Goal: Information Seeking & Learning: Find specific fact

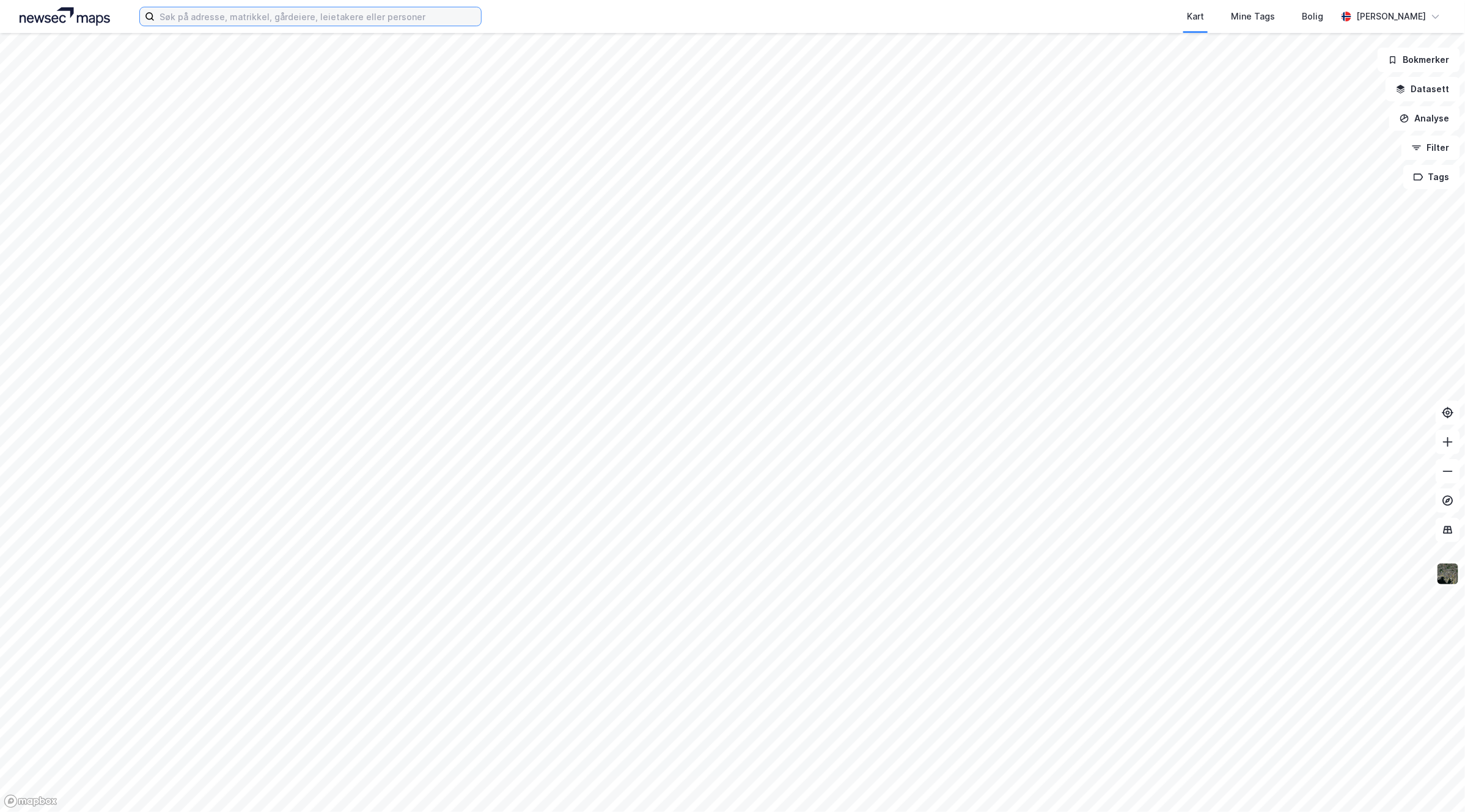
click at [316, 16] on input at bounding box center [317, 16] width 326 height 18
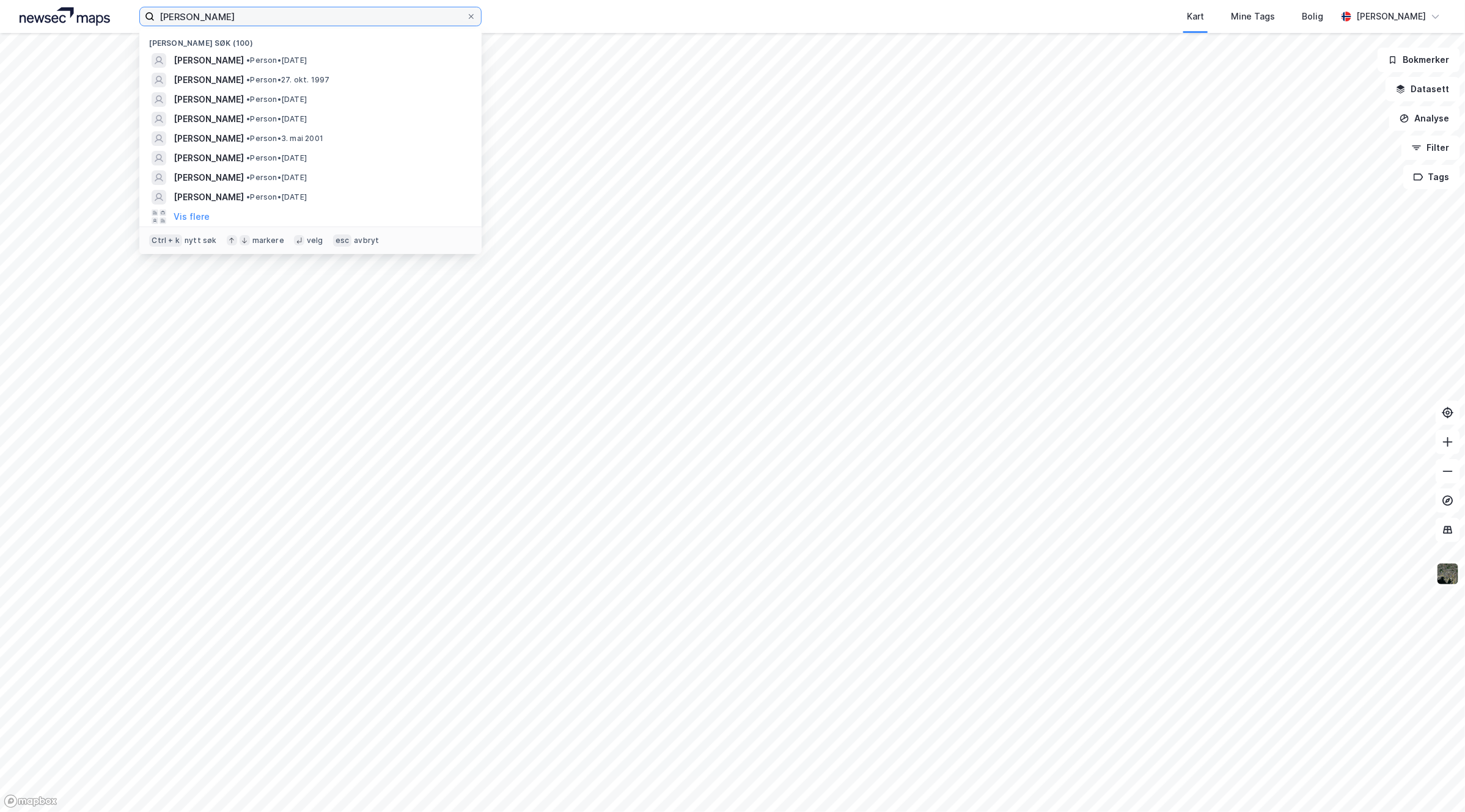
type input "[PERSON_NAME]"
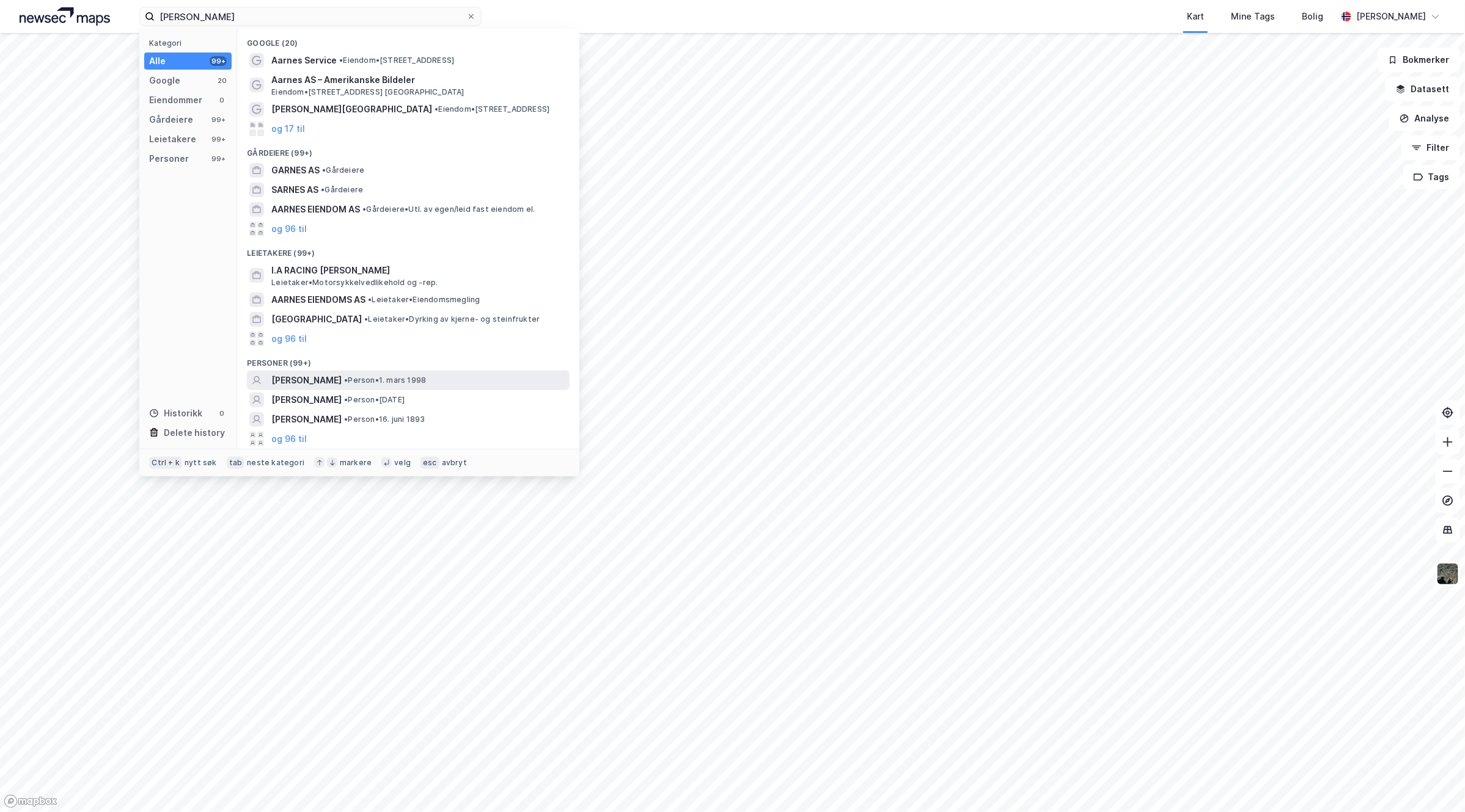
click at [449, 371] on div "[PERSON_NAME] • Person • [DATE]" at bounding box center [408, 381] width 323 height 20
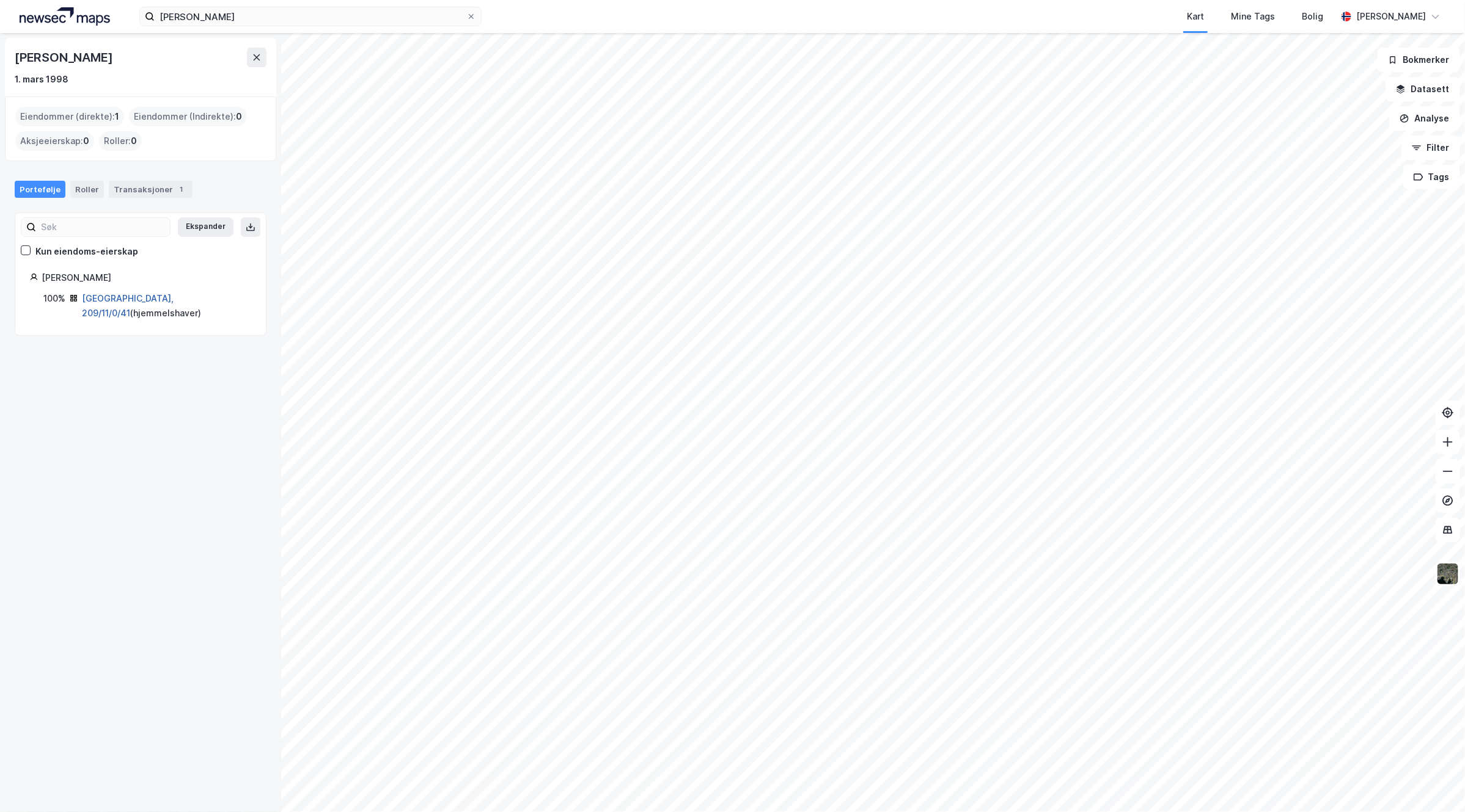
click at [121, 298] on link "[GEOGRAPHIC_DATA], 209/11/0/41" at bounding box center [127, 306] width 91 height 25
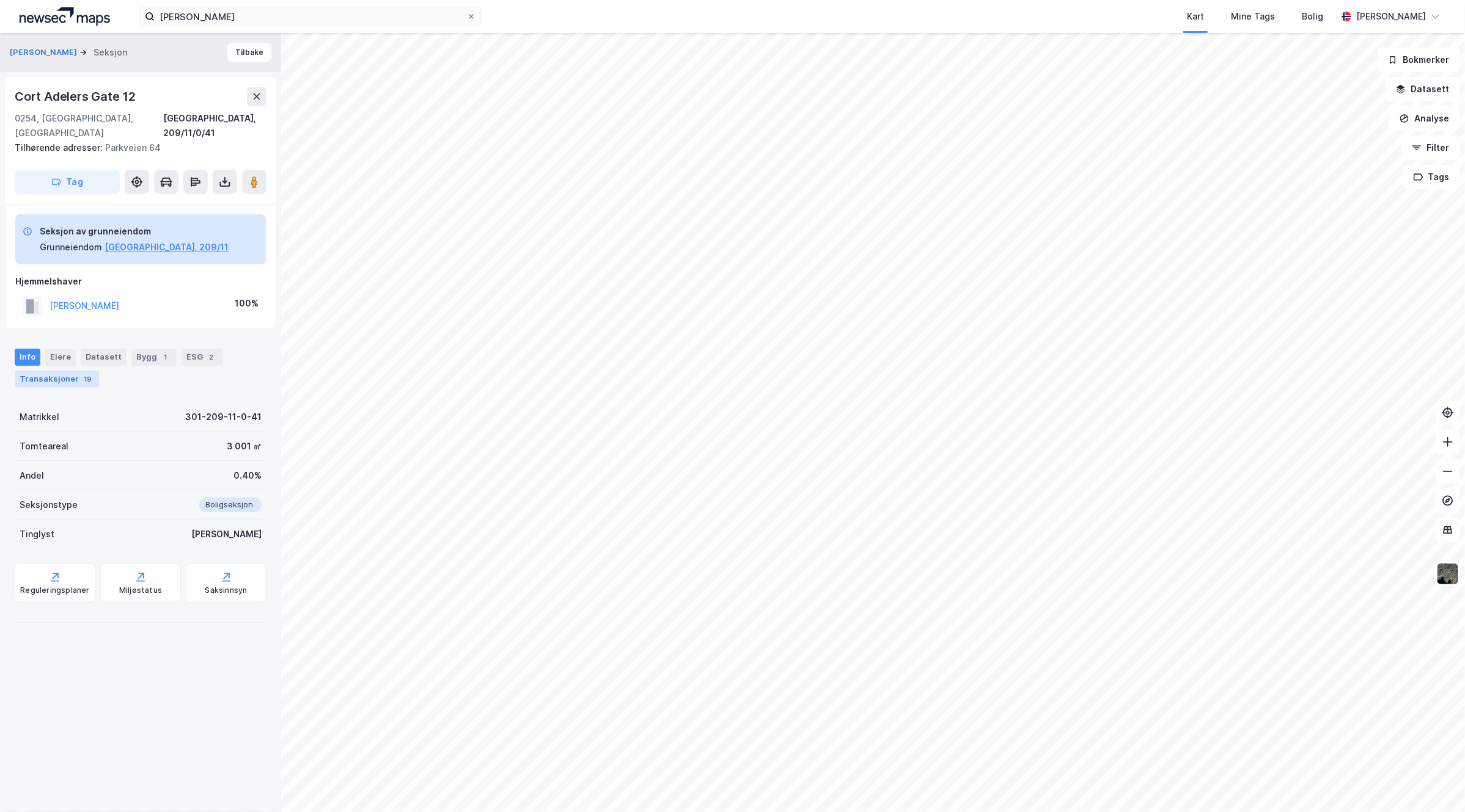
click at [51, 371] on div "Transaksjoner 19" at bounding box center [56, 379] width 84 height 17
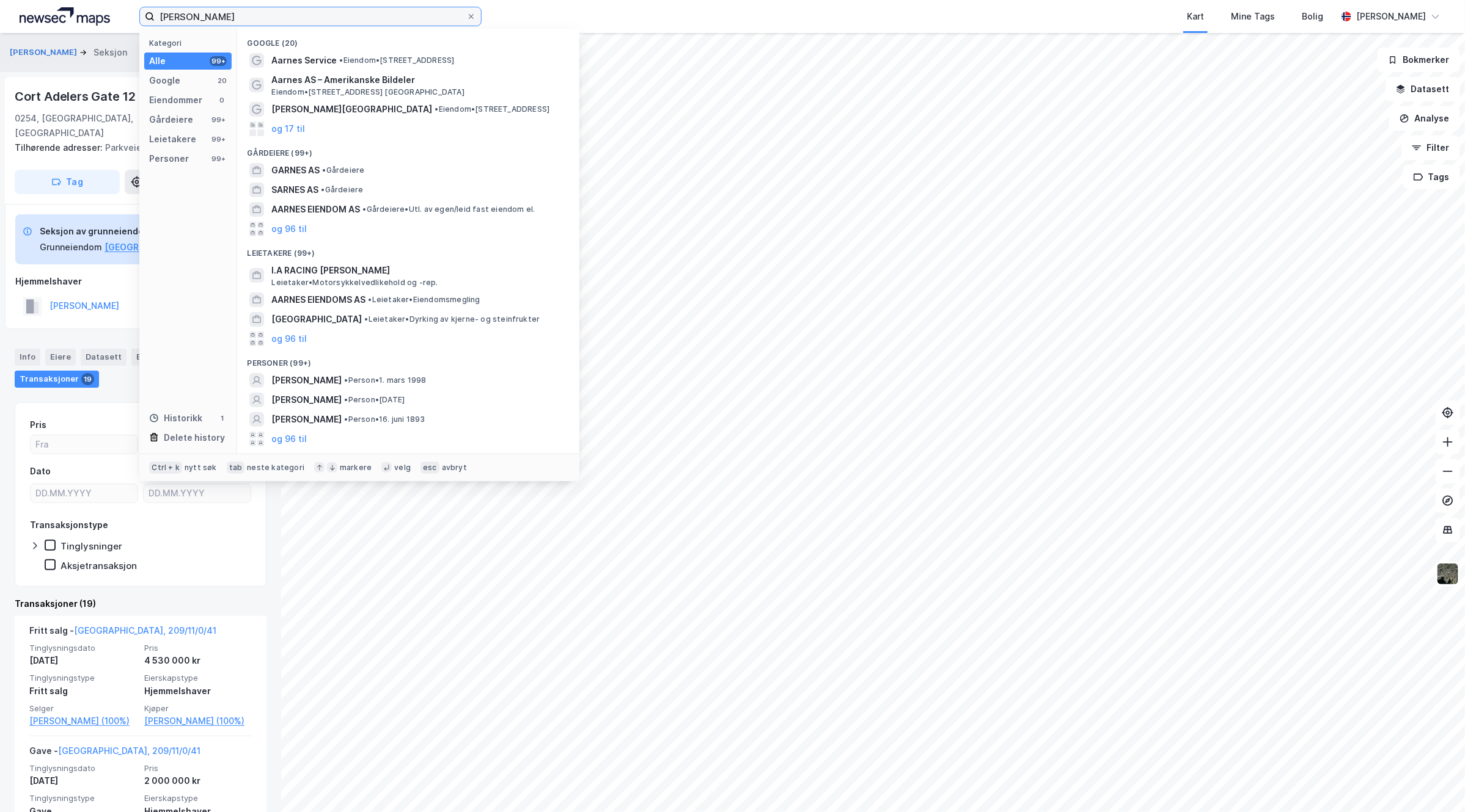
drag, startPoint x: 266, startPoint y: 18, endPoint x: 99, endPoint y: 16, distance: 167.0
click at [99, 16] on div "[PERSON_NAME] Kategori Alle 99+ Google 20 Eiendommer 0 Gårdeiere 99+ Leietakere…" at bounding box center [732, 16] width 1465 height 33
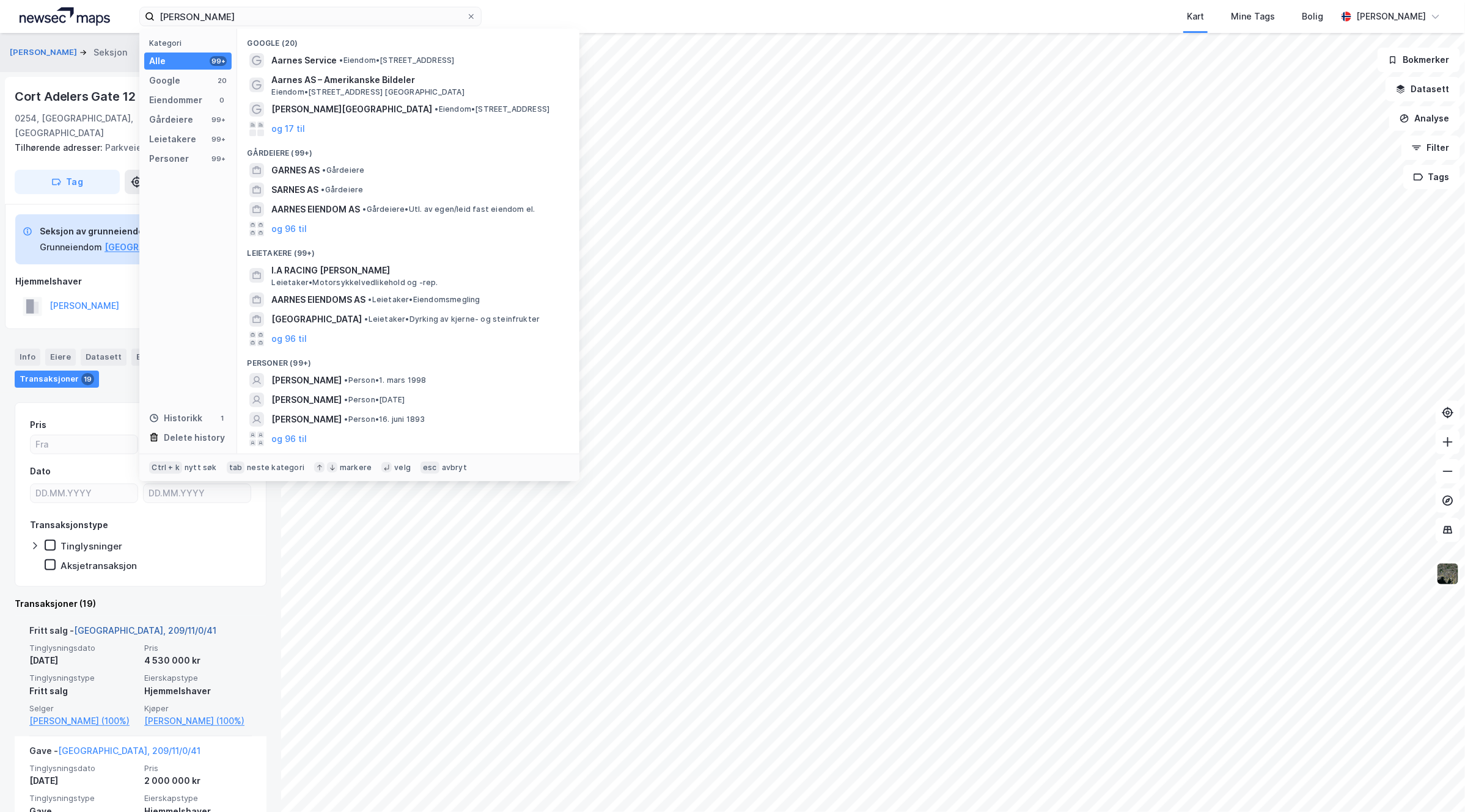
click at [132, 626] on link "[GEOGRAPHIC_DATA], 209/11/0/41" at bounding box center [144, 631] width 143 height 11
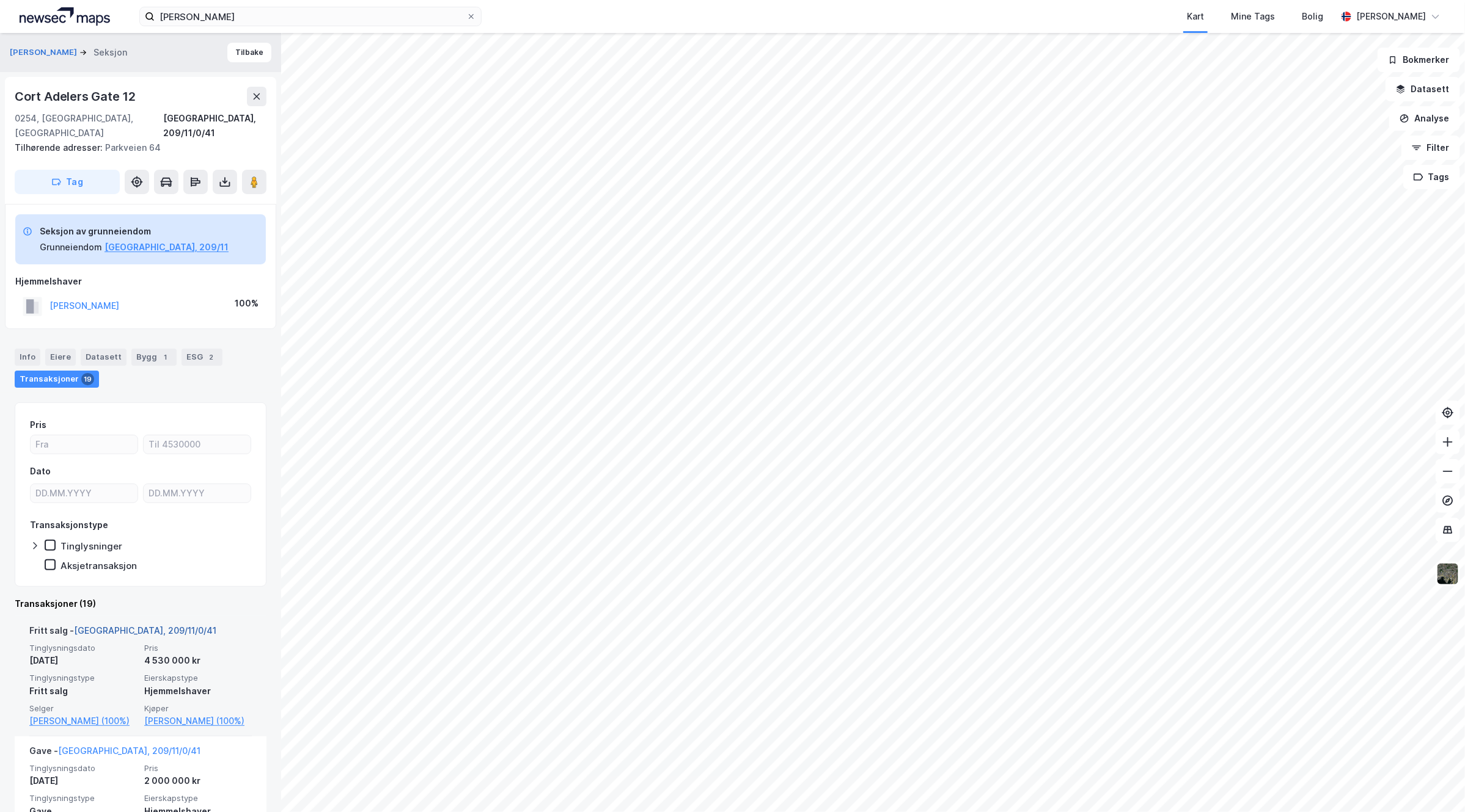
click at [117, 626] on link "[GEOGRAPHIC_DATA], 209/11/0/41" at bounding box center [144, 631] width 143 height 11
click at [82, 373] on div "19" at bounding box center [88, 379] width 13 height 13
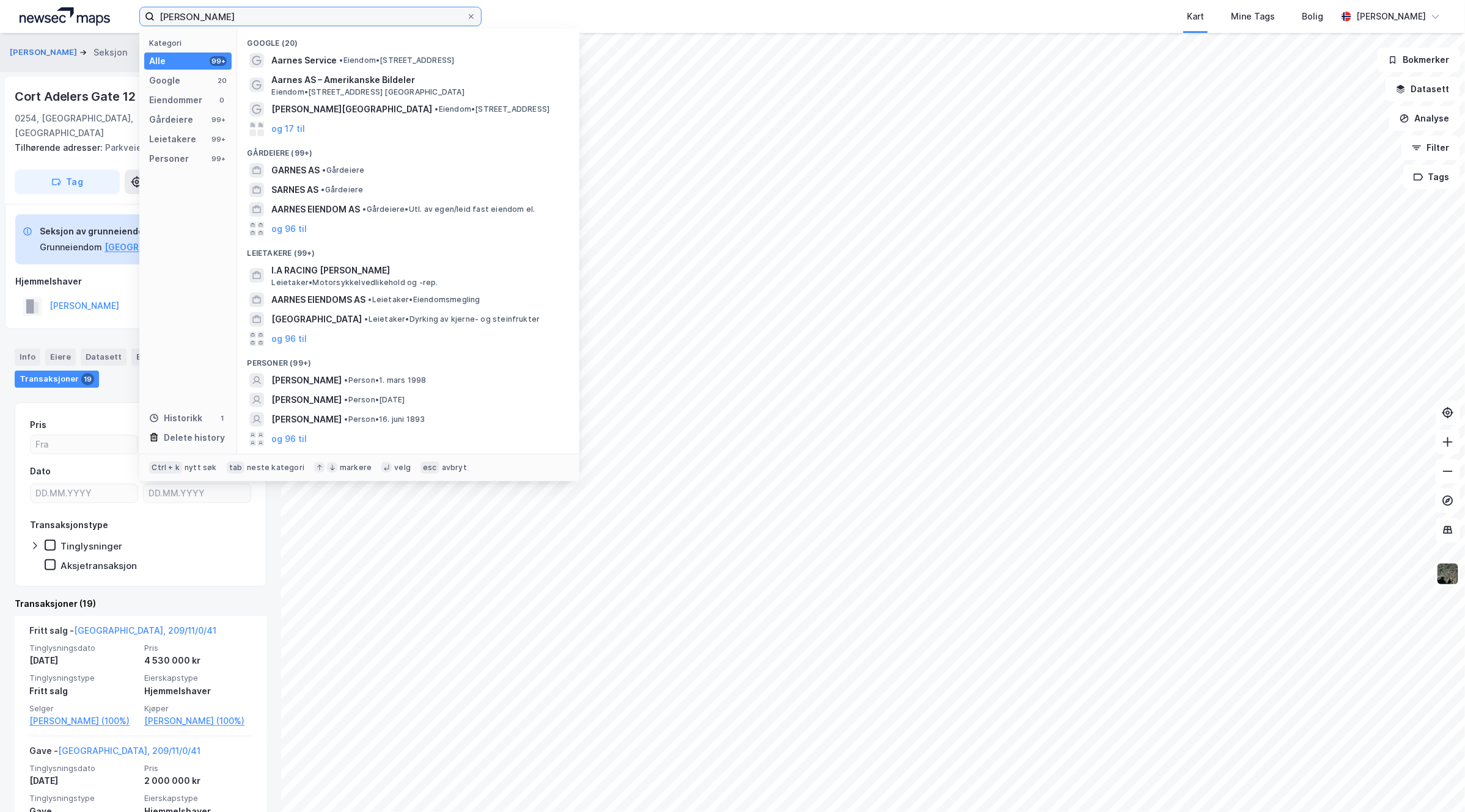
drag, startPoint x: 193, startPoint y: 18, endPoint x: 71, endPoint y: 16, distance: 122.0
click at [71, 16] on div "[PERSON_NAME] Kategori Alle 99+ Google 20 Eiendommer 0 Gårdeiere 99+ Leietakere…" at bounding box center [732, 16] width 1465 height 33
